Goal: Task Accomplishment & Management: Manage account settings

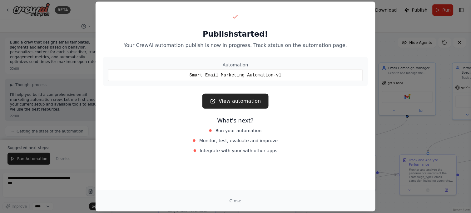
scroll to position [641, 0]
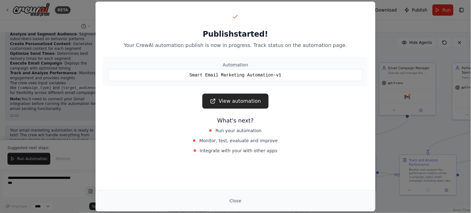
click at [61, 141] on div "Publish started! Your CrewAI automation publish is now in progress. Track statu…" at bounding box center [235, 106] width 471 height 213
click at [235, 198] on button "Close" at bounding box center [236, 200] width 22 height 11
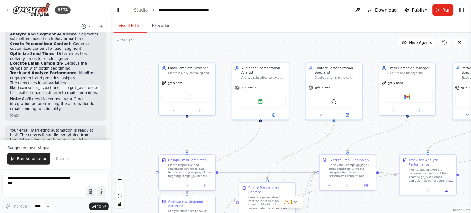
click at [4, 8] on div "BETA" at bounding box center [55, 10] width 111 height 20
click at [6, 9] on icon at bounding box center [7, 10] width 5 height 5
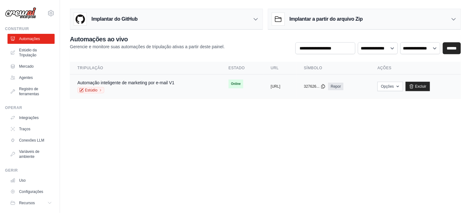
click at [229, 83] on span "Online" at bounding box center [236, 83] width 15 height 9
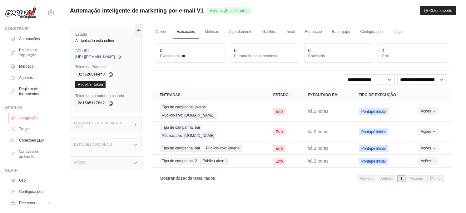
click at [28, 117] on font "Integrações" at bounding box center [30, 117] width 20 height 5
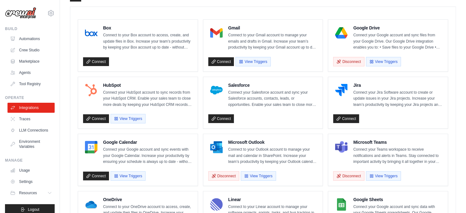
scroll to position [139, 0]
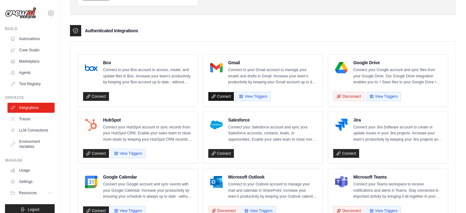
click at [219, 96] on link "Connect" at bounding box center [222, 96] width 26 height 9
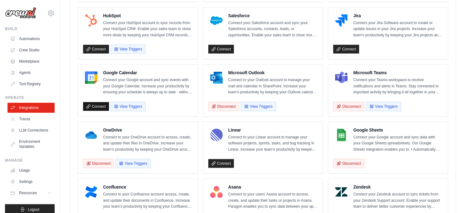
click at [98, 103] on link "Connect" at bounding box center [96, 106] width 26 height 9
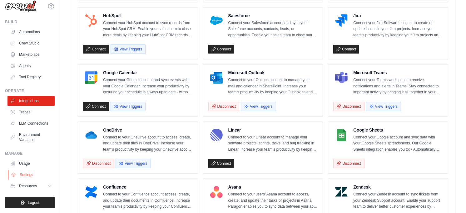
click at [26, 172] on link "Settings" at bounding box center [31, 174] width 47 height 10
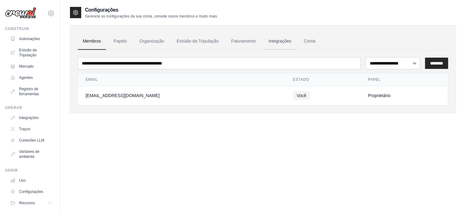
click at [274, 41] on link "Integrações" at bounding box center [280, 41] width 33 height 17
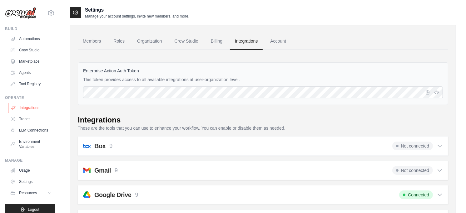
scroll to position [69, 0]
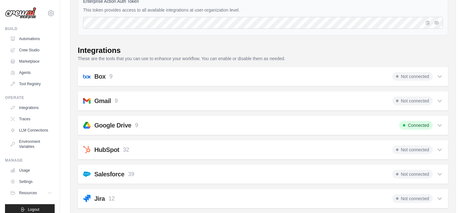
click at [407, 101] on span "Not connected" at bounding box center [413, 100] width 41 height 9
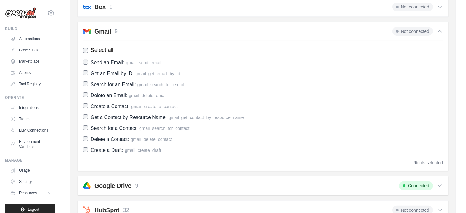
scroll to position [0, 0]
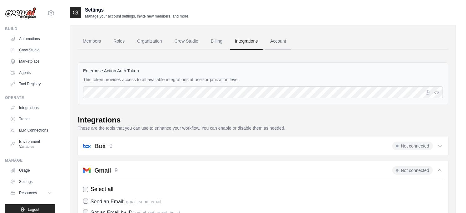
click at [279, 40] on link "Account" at bounding box center [278, 41] width 26 height 17
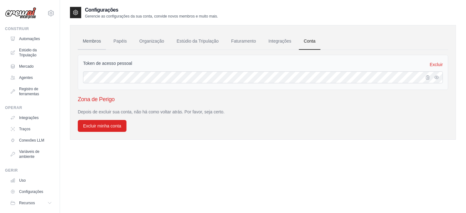
click at [91, 39] on link "Membros" at bounding box center [92, 41] width 28 height 17
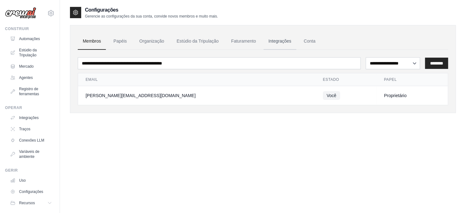
click at [279, 38] on link "Integrações" at bounding box center [280, 41] width 33 height 17
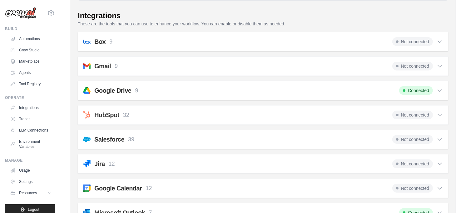
scroll to position [313, 0]
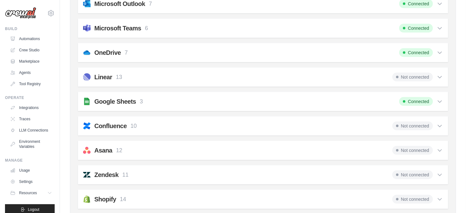
click at [196, 101] on div "Google Sheets 3 Connected" at bounding box center [263, 101] width 360 height 9
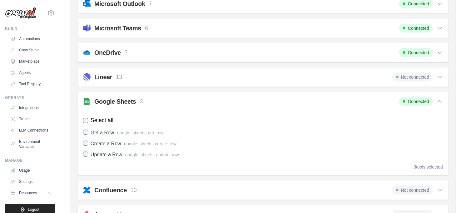
click at [414, 99] on span "Connected" at bounding box center [417, 101] width 34 height 9
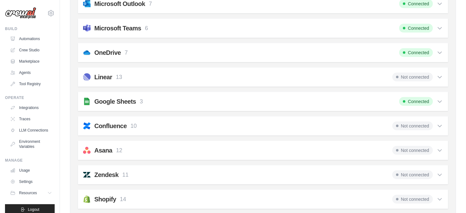
click at [415, 99] on span "Connected" at bounding box center [417, 101] width 34 height 9
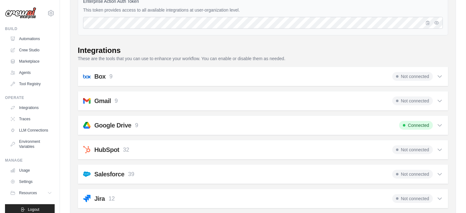
scroll to position [0, 0]
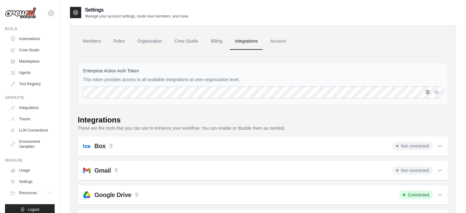
click at [427, 92] on icon "button" at bounding box center [428, 91] width 5 height 5
click at [399, 168] on span "Not connected" at bounding box center [413, 170] width 41 height 9
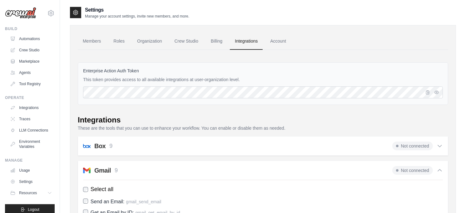
scroll to position [104, 0]
